Goal: Task Accomplishment & Management: Complete application form

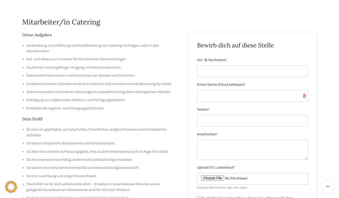
scroll to position [69, 0]
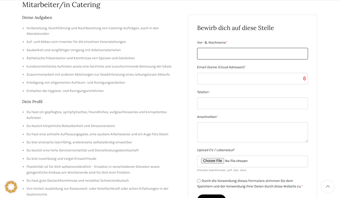
click at [220, 57] on input "Vor- & Nachname *" at bounding box center [252, 54] width 111 height 12
type input "[PERSON_NAME]"
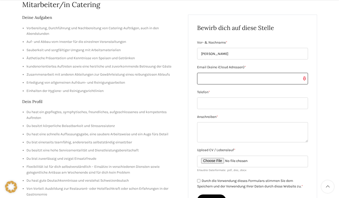
type input "[EMAIL_ADDRESS][DOMAIN_NAME]"
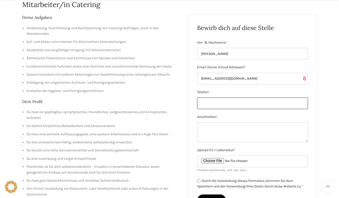
type input "0783483620"
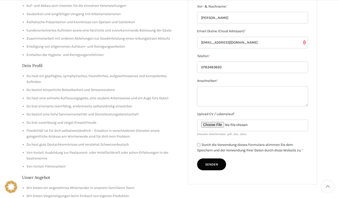
scroll to position [107, 0]
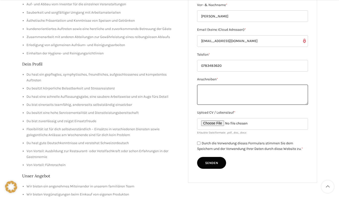
click at [215, 93] on textarea "Anschreiben *" at bounding box center [252, 95] width 111 height 20
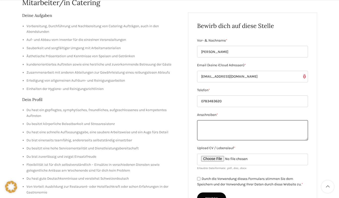
scroll to position [72, 0]
paste textarea "Lore ipsumdo Sitam con Adipis Eli seddoei Temporinc utlabor etd magn al enim Ad…"
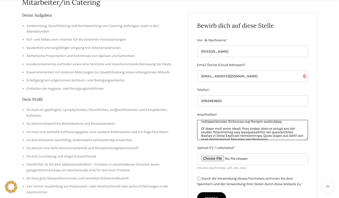
scroll to position [96, 0]
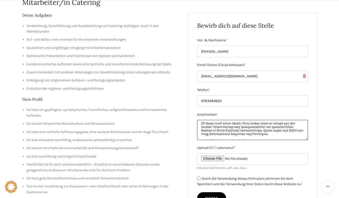
type textarea "Lore ipsumdo Sitam con Adipis Eli seddoei Temporinc utlabor etd magn al enim Ad…"
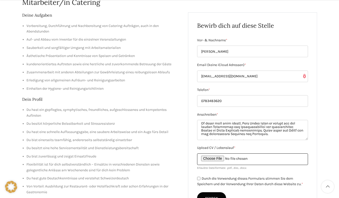
click at [215, 162] on input "Upload CV / Lebenslauf *" at bounding box center [252, 160] width 111 height 12
type input "C:\fakepath\lebenslauf.pdf"
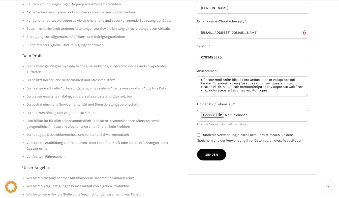
scroll to position [116, 0]
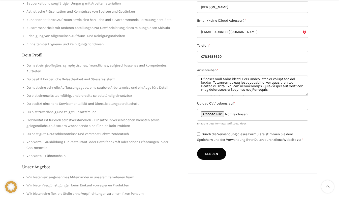
click at [202, 135] on label "Durch die Verwendung dieses Formulars stimmen Sie dem Speichern und der Verwend…" at bounding box center [250, 137] width 106 height 10
click at [200, 135] on input "Durch die Verwendung dieses Formulars stimmen Sie dem Speichern und der Verwend…" at bounding box center [198, 134] width 3 height 3
checkbox input "true"
click at [211, 151] on input "Senden" at bounding box center [211, 154] width 29 height 12
type input "Senden"
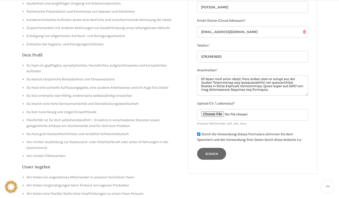
scroll to position [0, 0]
